Goal: Navigation & Orientation: Find specific page/section

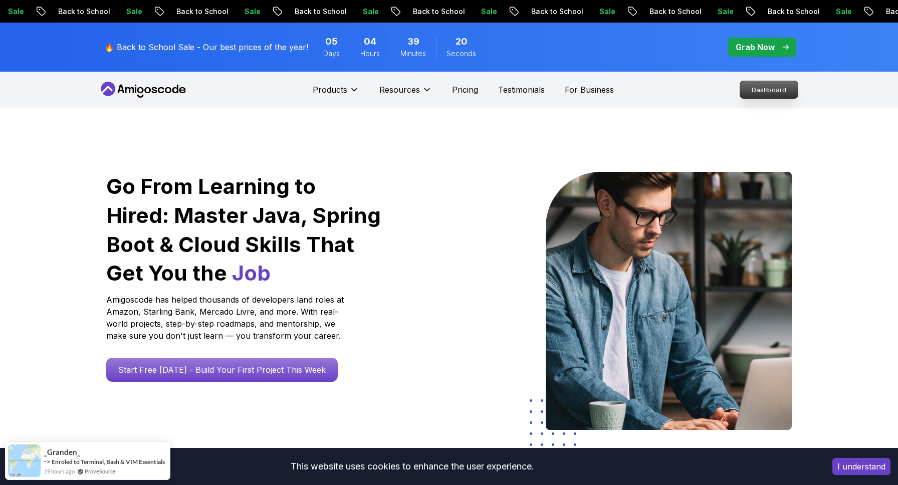
click at [775, 93] on p "Dashboard" at bounding box center [769, 89] width 58 height 17
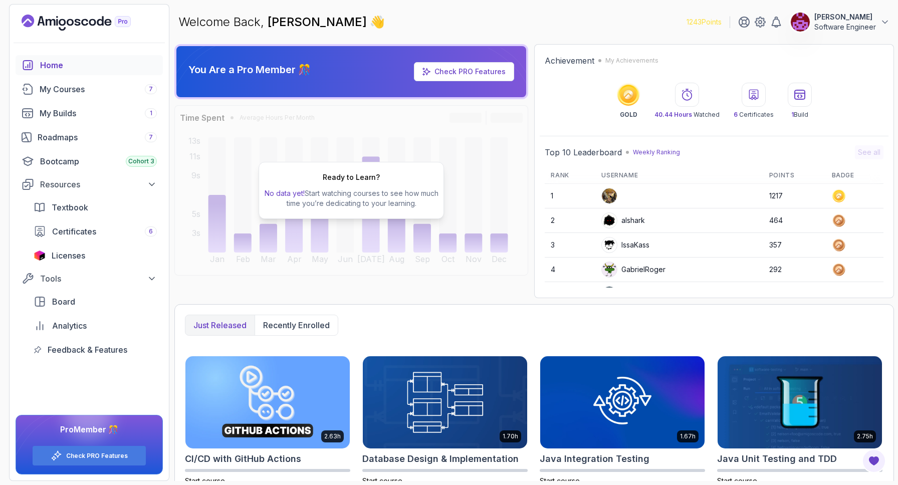
click at [79, 19] on icon "Landing page" at bounding box center [76, 23] width 109 height 16
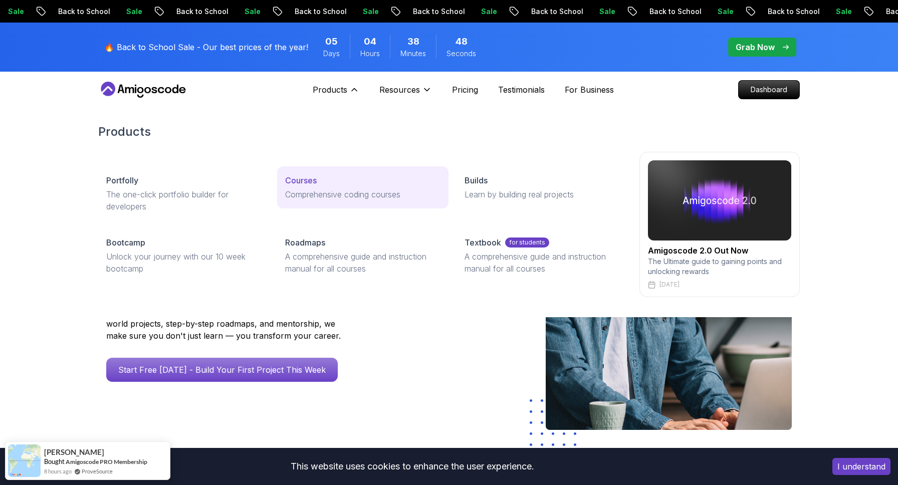
click at [307, 188] on p "Comprehensive coding courses" at bounding box center [362, 194] width 155 height 12
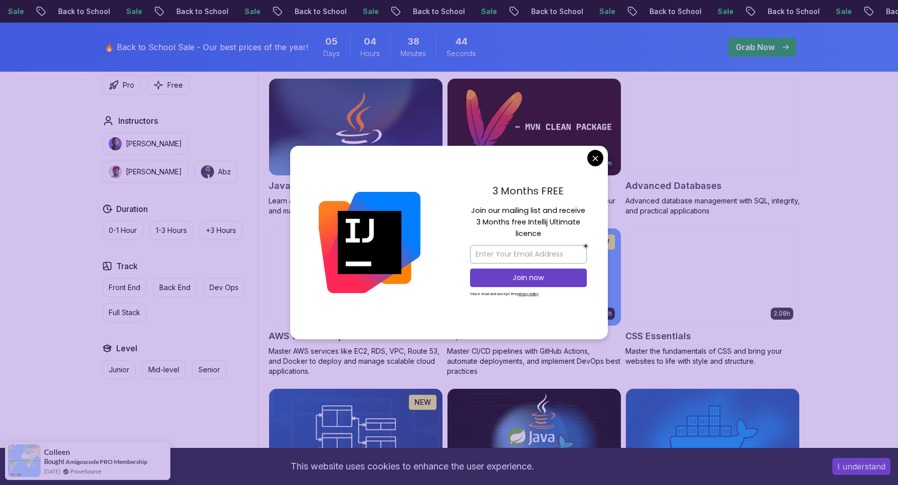
scroll to position [621, 0]
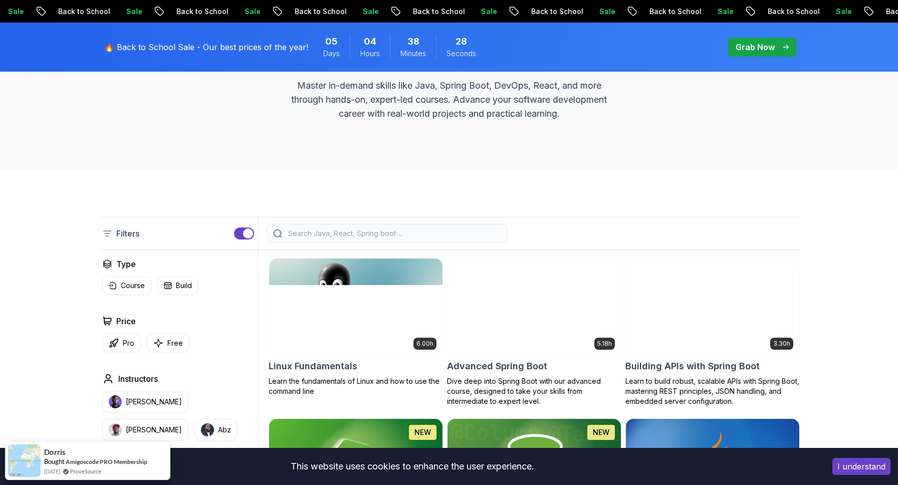
scroll to position [0, 0]
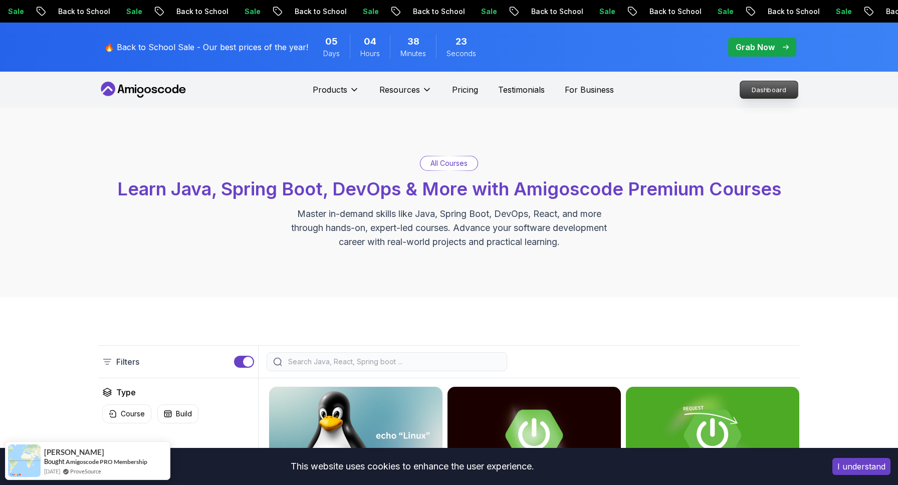
click at [779, 94] on p "Dashboard" at bounding box center [769, 89] width 58 height 17
